Goal: Browse casually: Explore the website without a specific task or goal

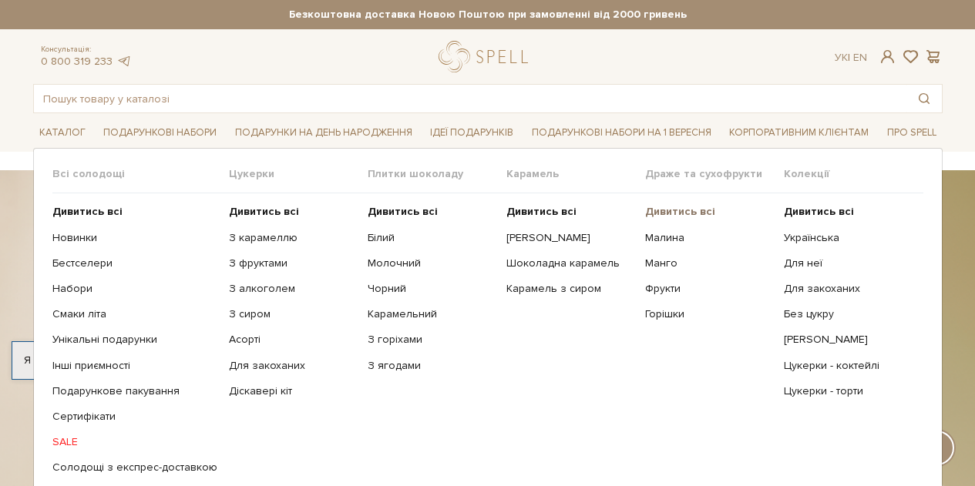
click at [667, 208] on b "Дивитись всі" at bounding box center [680, 211] width 70 height 13
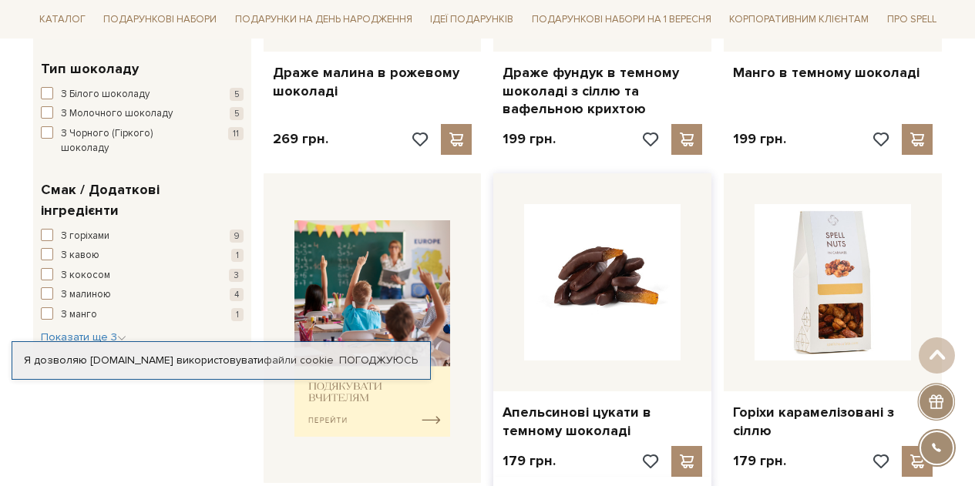
scroll to position [539, 0]
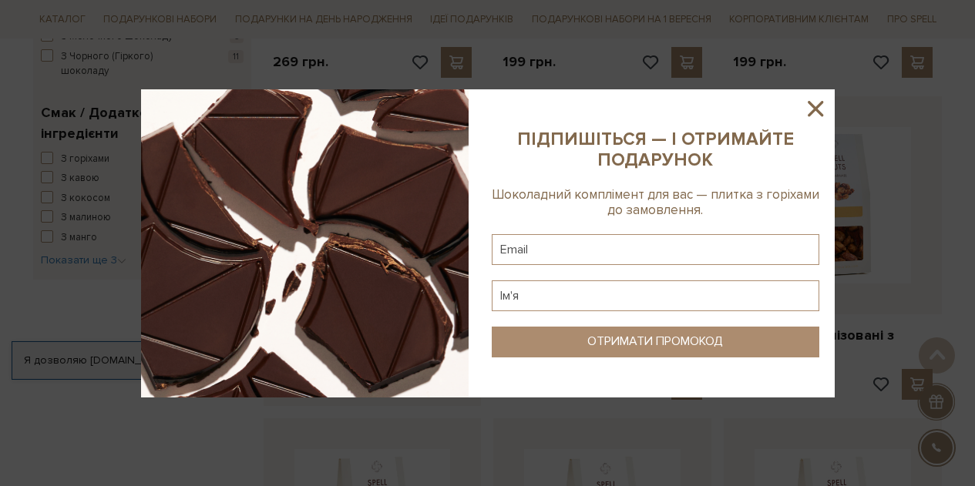
click at [817, 108] on icon at bounding box center [815, 109] width 26 height 26
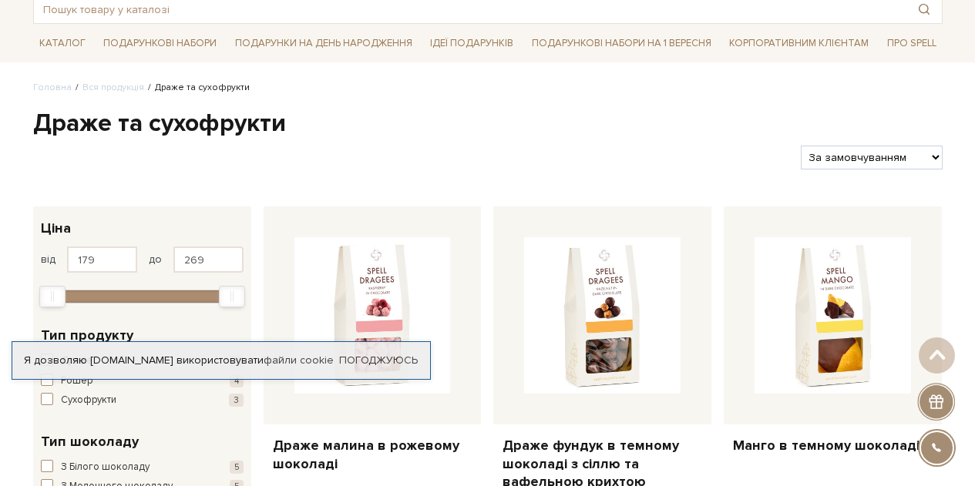
scroll to position [0, 0]
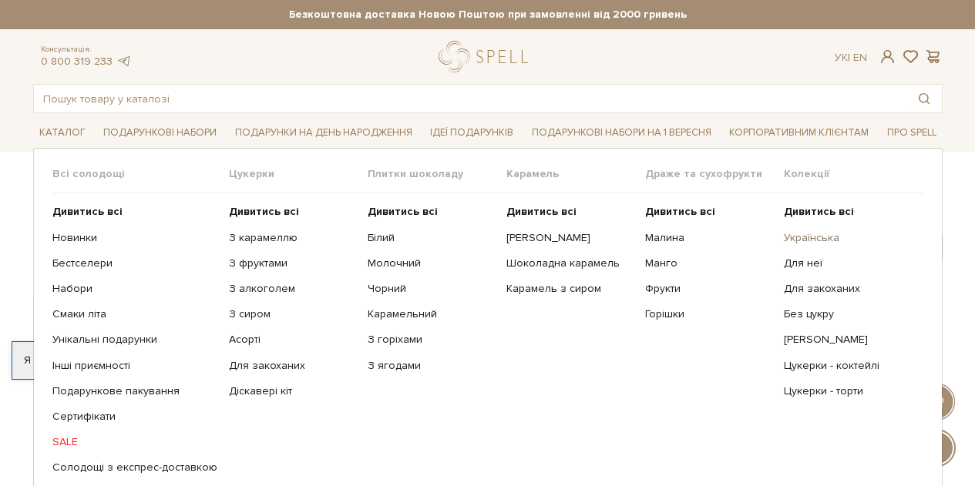
click at [821, 238] on link "Українська" at bounding box center [846, 238] width 127 height 14
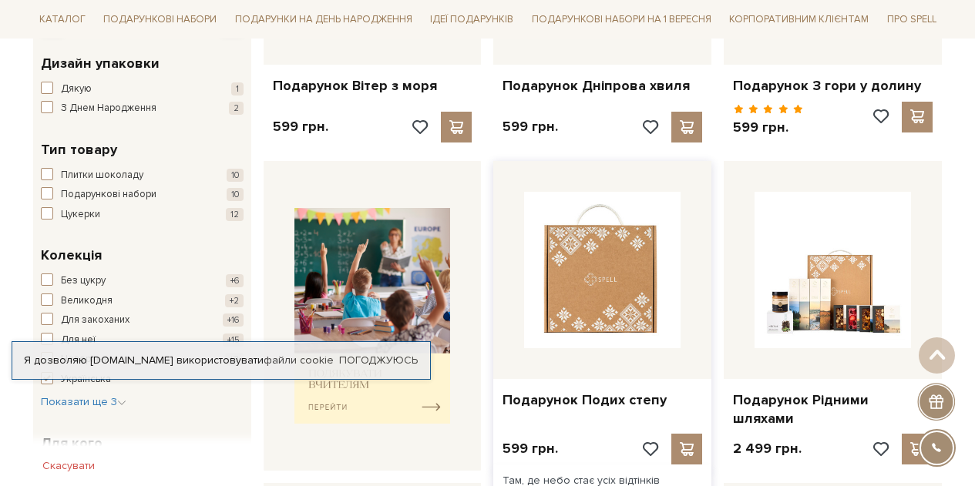
scroll to position [462, 0]
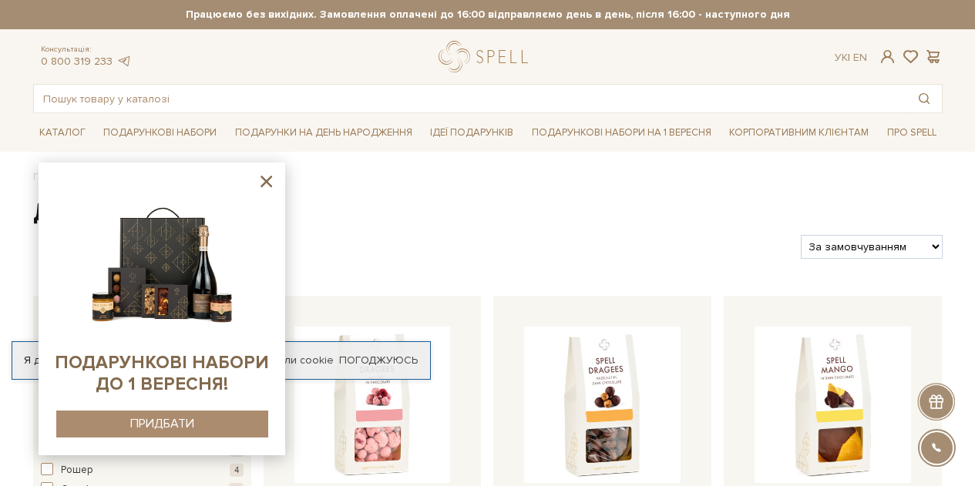
click at [262, 173] on icon at bounding box center [266, 181] width 19 height 19
